Goal: Navigation & Orientation: Find contact information

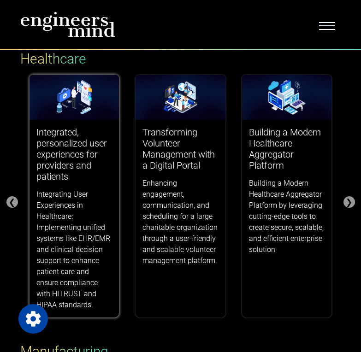
click at [73, 106] on img at bounding box center [74, 97] width 90 height 45
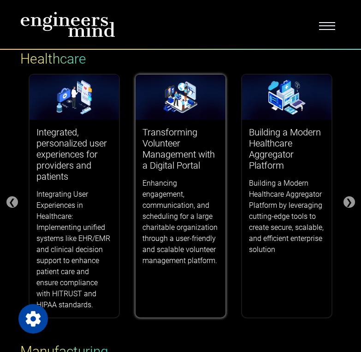
click at [162, 121] on div "Transforming Volunteer Management with a Digital Portal Enhancing engagement, c…" at bounding box center [181, 196] width 90 height 153
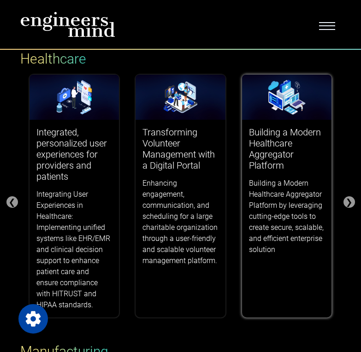
click at [249, 186] on div "Building a Modern Healthcare Aggregator Platform Building a Modern Healthcare A…" at bounding box center [287, 191] width 90 height 142
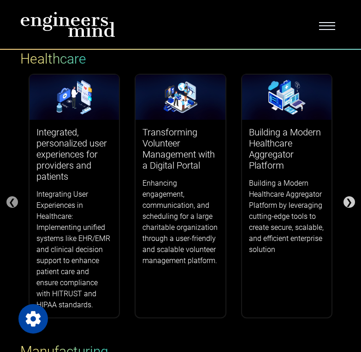
click at [349, 202] on div "❯" at bounding box center [349, 202] width 12 height 12
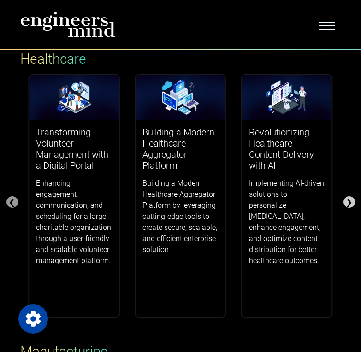
click at [349, 199] on div "❯" at bounding box center [349, 202] width 12 height 12
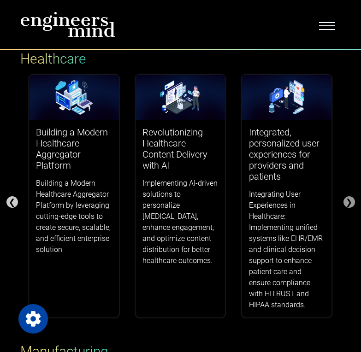
click at [10, 198] on div "❮" at bounding box center [12, 202] width 12 height 12
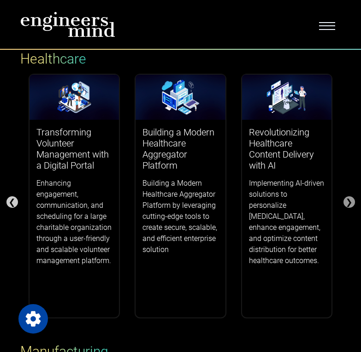
click at [10, 198] on div "❮" at bounding box center [12, 202] width 12 height 12
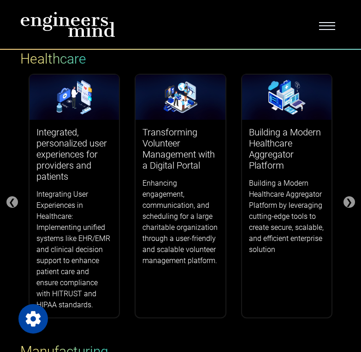
click at [356, 200] on div "Success Stories Finance ❮ ❯ Content Management for Fund Advisors, Managers, & I…" at bounding box center [180, 148] width 361 height 908
click at [353, 203] on div "❯" at bounding box center [349, 202] width 12 height 12
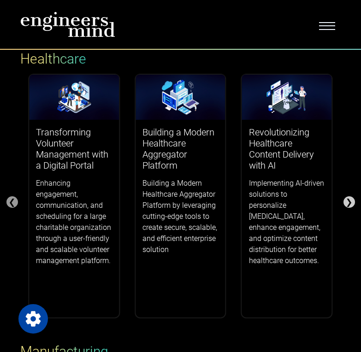
click at [353, 203] on div "❯" at bounding box center [349, 202] width 12 height 12
click at [16, 199] on div "❮" at bounding box center [12, 202] width 12 height 12
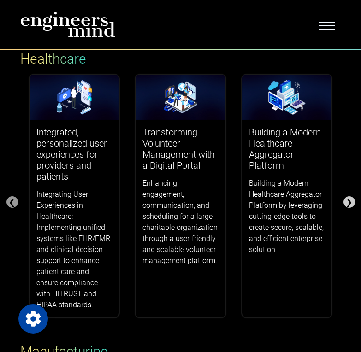
click at [350, 205] on div "❯" at bounding box center [349, 202] width 12 height 12
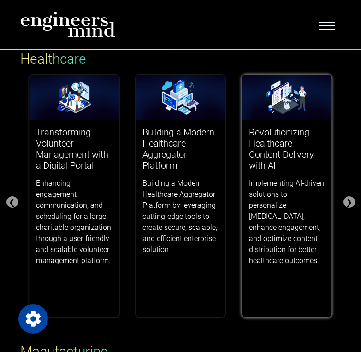
click at [318, 140] on h3 "Revolutionizing Healthcare Content Delivery with AI" at bounding box center [287, 149] width 76 height 44
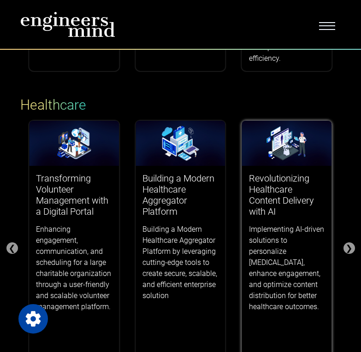
click at [252, 138] on img at bounding box center [287, 143] width 90 height 45
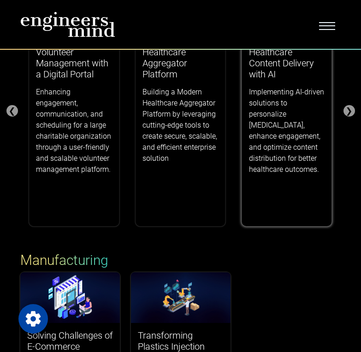
scroll to position [461, 0]
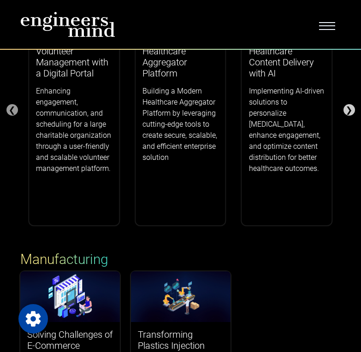
click at [346, 112] on div "❯" at bounding box center [349, 110] width 12 height 12
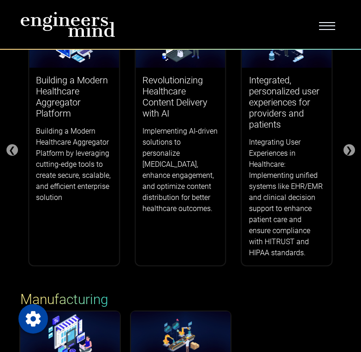
scroll to position [369, 0]
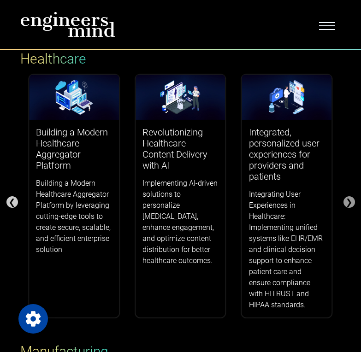
click at [11, 199] on div "❮" at bounding box center [12, 202] width 12 height 12
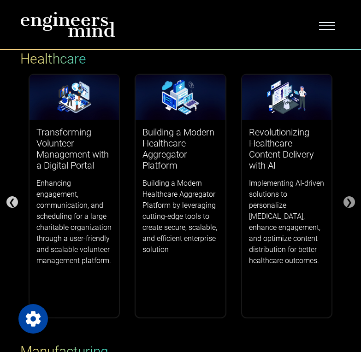
click at [11, 199] on div "❮" at bounding box center [12, 202] width 12 height 12
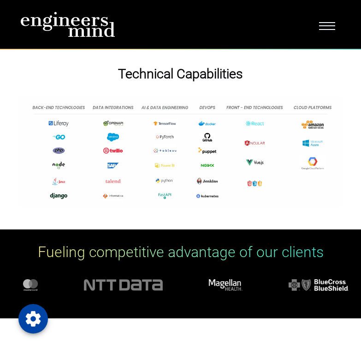
scroll to position [1291, 0]
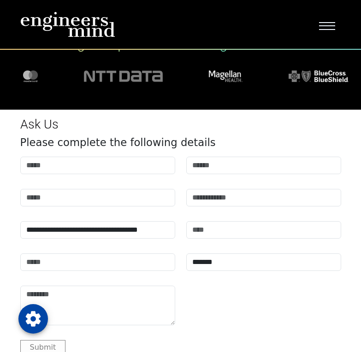
click at [324, 28] on span "Toggle navigation" at bounding box center [327, 24] width 16 height 9
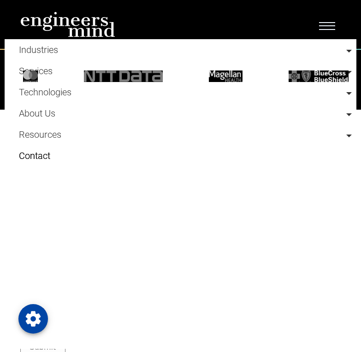
click at [33, 161] on link "Contact" at bounding box center [185, 155] width 333 height 21
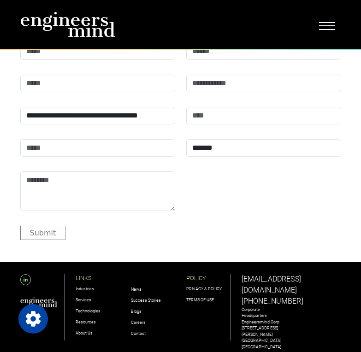
scroll to position [2915, 0]
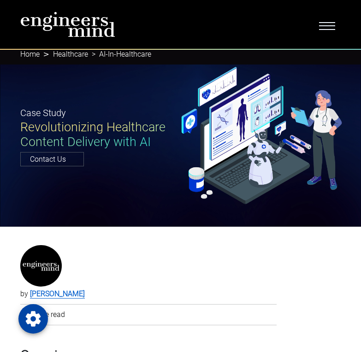
drag, startPoint x: 0, startPoint y: 0, endPoint x: 187, endPoint y: 240, distance: 304.2
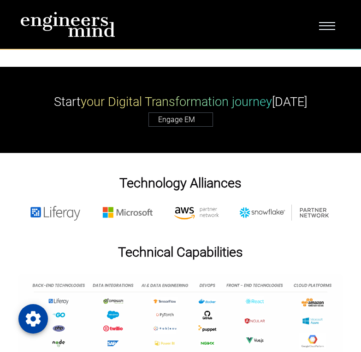
scroll to position [3732, 0]
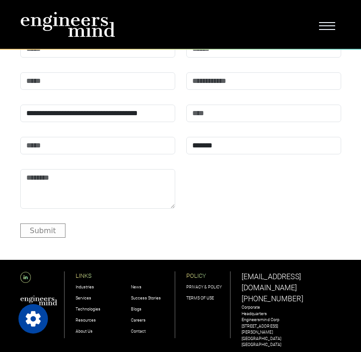
scroll to position [4423, 0]
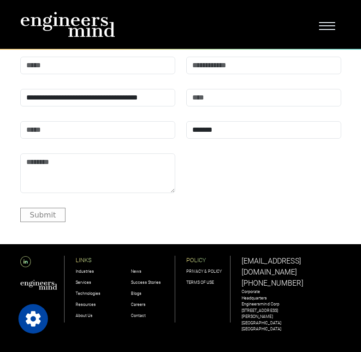
drag, startPoint x: 218, startPoint y: 165, endPoint x: 192, endPoint y: 171, distance: 27.1
click at [192, 171] on div "**********" at bounding box center [181, 115] width 332 height 183
drag, startPoint x: 195, startPoint y: 173, endPoint x: 154, endPoint y: 166, distance: 40.6
click at [153, 167] on div "**********" at bounding box center [181, 115] width 332 height 183
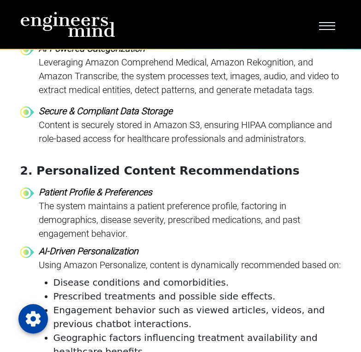
scroll to position [1289, 0]
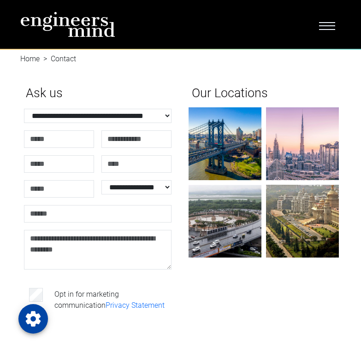
click at [322, 23] on span "Toggle navigation" at bounding box center [327, 24] width 16 height 9
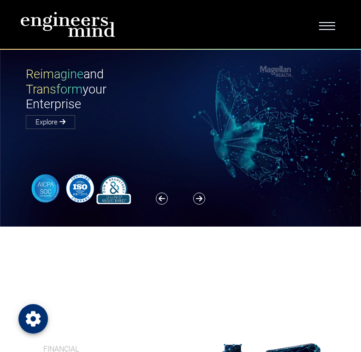
click at [30, 308] on div "Open Privacy Settings" at bounding box center [32, 318] width 29 height 29
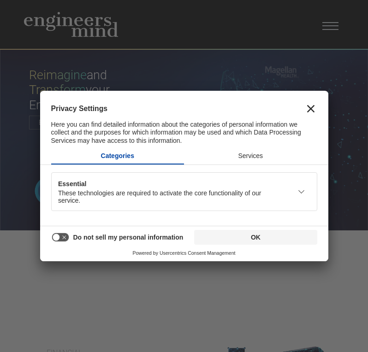
drag, startPoint x: 50, startPoint y: 113, endPoint x: 139, endPoint y: 108, distance: 89.1
click at [139, 108] on div "Privacy Settings Here you can find detailed information about the categories of…" at bounding box center [184, 119] width 288 height 56
click at [143, 119] on div "Privacy Settings Here you can find detailed information about the categories of…" at bounding box center [184, 124] width 266 height 45
click at [143, 119] on div "Here you can find detailed information about the categories of personal informa…" at bounding box center [184, 133] width 266 height 28
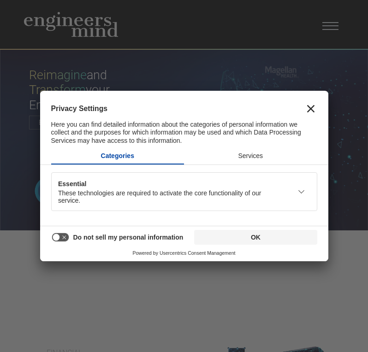
click at [143, 119] on div "Here you can find detailed information about the categories of personal informa…" at bounding box center [184, 133] width 266 height 28
click at [263, 160] on button "Services" at bounding box center [250, 155] width 133 height 15
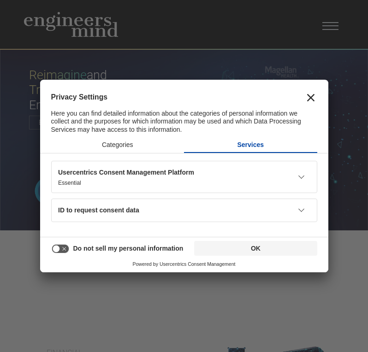
click at [257, 174] on div "Usercentrics Consent Management Platform" at bounding box center [170, 172] width 224 height 7
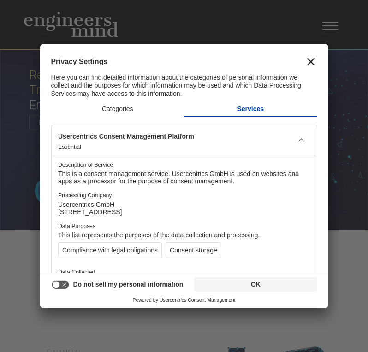
click at [61, 281] on icon at bounding box center [60, 285] width 18 height 10
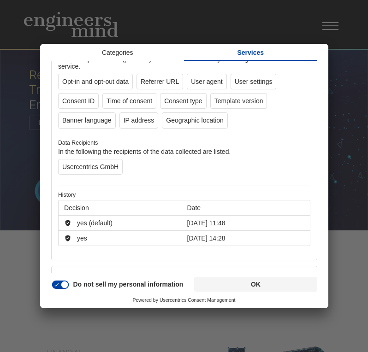
scroll to position [230, 0]
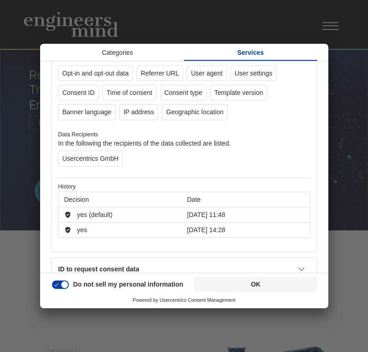
click at [64, 289] on div "Do not sell my personal information" at bounding box center [117, 284] width 132 height 15
click at [62, 286] on icon at bounding box center [64, 284] width 7 height 7
click at [62, 286] on icon at bounding box center [60, 284] width 17 height 9
click at [62, 286] on icon at bounding box center [64, 284] width 7 height 7
click at [55, 285] on icon at bounding box center [56, 284] width 7 height 7
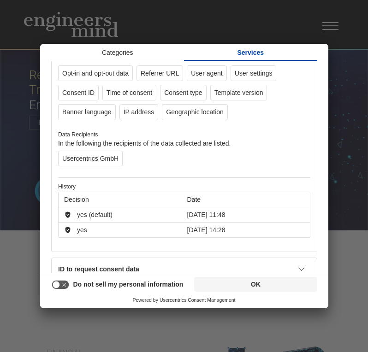
click at [58, 283] on icon at bounding box center [56, 284] width 7 height 7
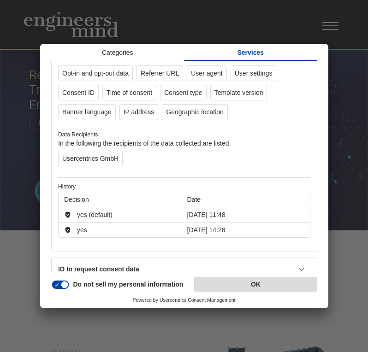
click at [264, 283] on button "OK" at bounding box center [255, 284] width 123 height 15
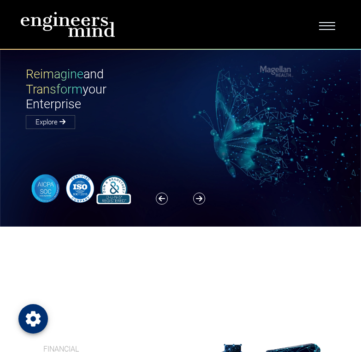
click at [29, 312] on icon "Open Privacy Settings" at bounding box center [33, 319] width 18 height 18
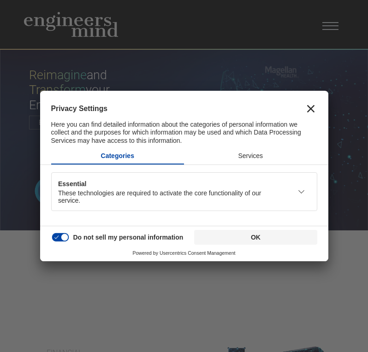
click at [254, 164] on div "Categories Services" at bounding box center [184, 156] width 288 height 18
click at [258, 159] on button "Services" at bounding box center [250, 155] width 133 height 15
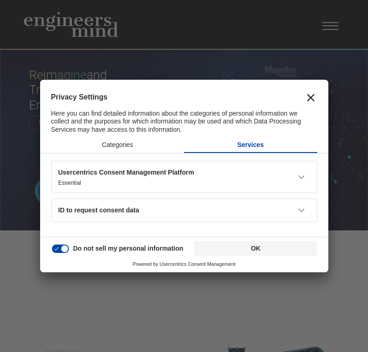
click at [123, 146] on button "Categories" at bounding box center [117, 144] width 133 height 15
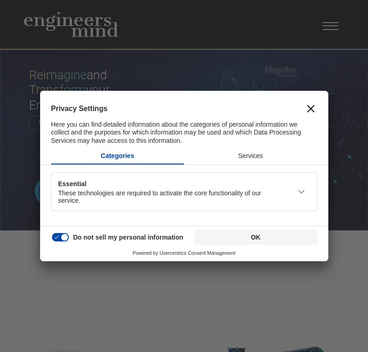
click at [141, 181] on div "Essential" at bounding box center [170, 183] width 224 height 7
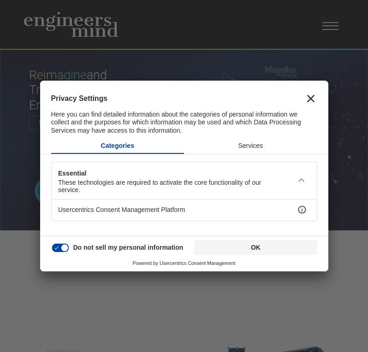
click at [150, 175] on div "Essential" at bounding box center [170, 173] width 224 height 7
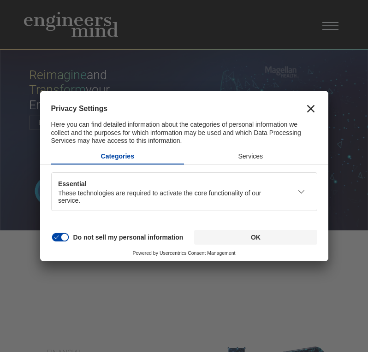
drag, startPoint x: 140, startPoint y: 193, endPoint x: 144, endPoint y: 185, distance: 9.3
click at [142, 189] on div "These technologies are required to activate the core functionality of our servi…" at bounding box center [170, 196] width 224 height 15
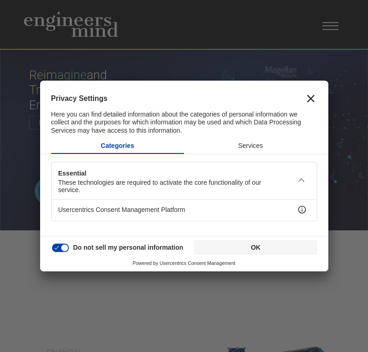
click at [163, 209] on div "Usercentrics Consent Management Platform" at bounding box center [177, 209] width 239 height 7
drag, startPoint x: 178, startPoint y: 207, endPoint x: 181, endPoint y: 203, distance: 4.7
click at [180, 203] on div "Usercentrics Consent Management Platform" at bounding box center [184, 210] width 263 height 20
click at [179, 207] on div "Usercentrics Consent Management Platform" at bounding box center [177, 209] width 239 height 7
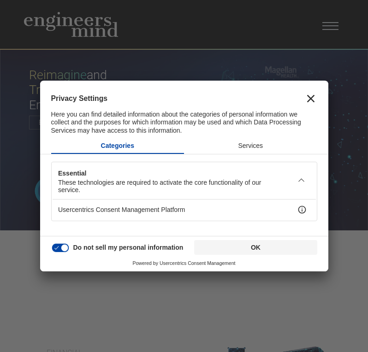
click at [179, 207] on div "Usercentrics Consent Management Platform" at bounding box center [177, 209] width 239 height 7
click at [300, 211] on icon "View Service details: Usercentrics Consent Management Platform" at bounding box center [301, 210] width 9 height 9
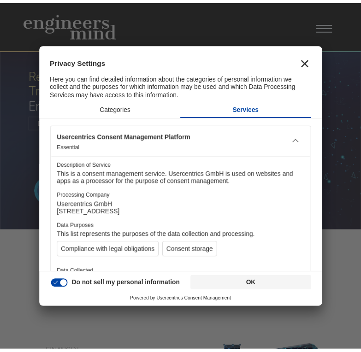
scroll to position [63, 0]
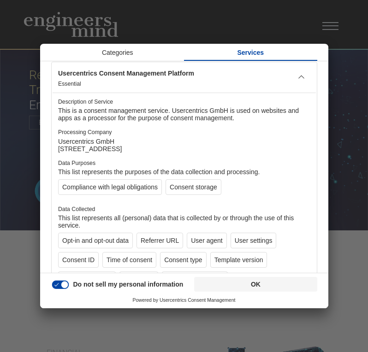
click at [283, 220] on div "This list represents all (personal) data that is collected by or through the us…" at bounding box center [184, 223] width 252 height 18
click at [314, 279] on button "OK" at bounding box center [255, 284] width 123 height 15
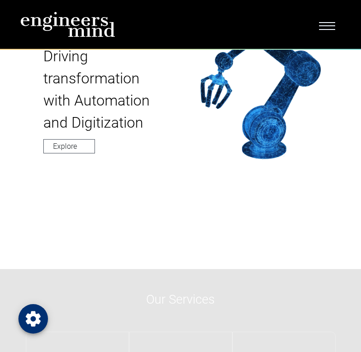
scroll to position [784, 0]
